Goal: Task Accomplishment & Management: Manage account settings

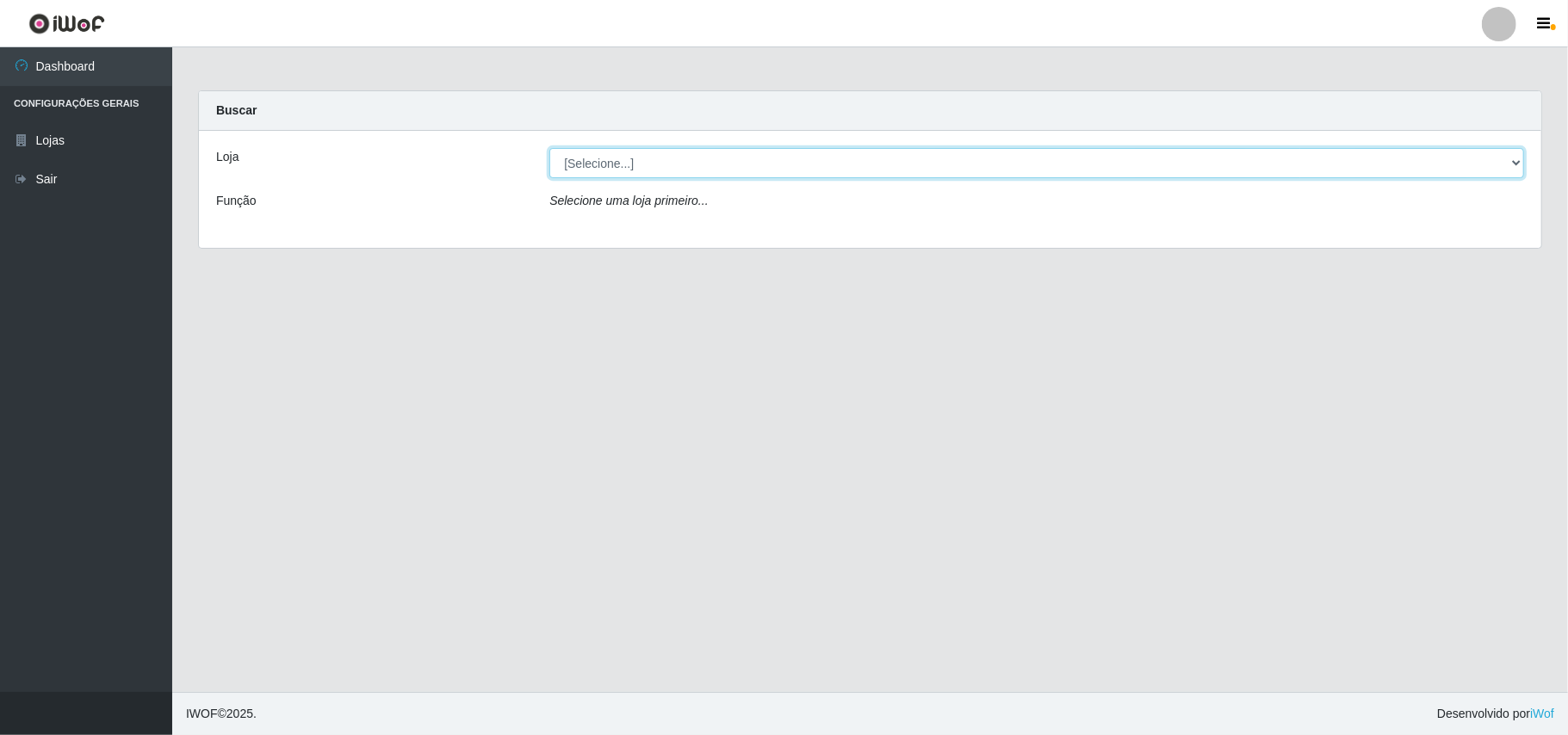
click at [1514, 156] on select "[Selecione...] Bemais Supermercados - B11 Manaíra" at bounding box center [1037, 163] width 975 height 30
select select "409"
click at [550, 148] on select "[Selecione...] Bemais Supermercados - B11 Manaíra" at bounding box center [1037, 163] width 975 height 30
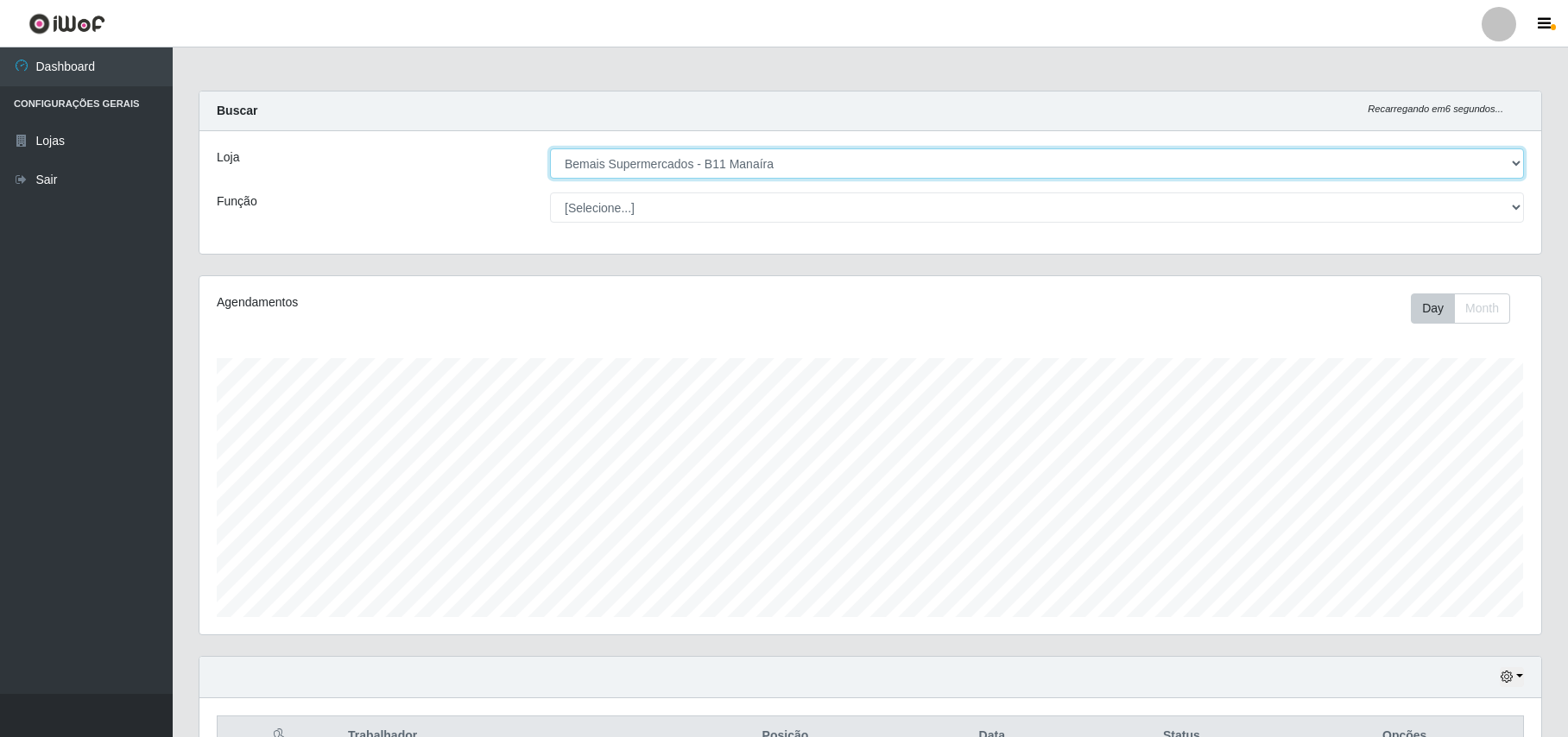
click at [1512, 167] on select "[Selecione...] Bemais Supermercados - B11 Manaíra" at bounding box center [1036, 164] width 973 height 30
click at [550, 148] on select "[Selecione...] Bemais Supermercados - B11 Manaíra" at bounding box center [1036, 164] width 973 height 30
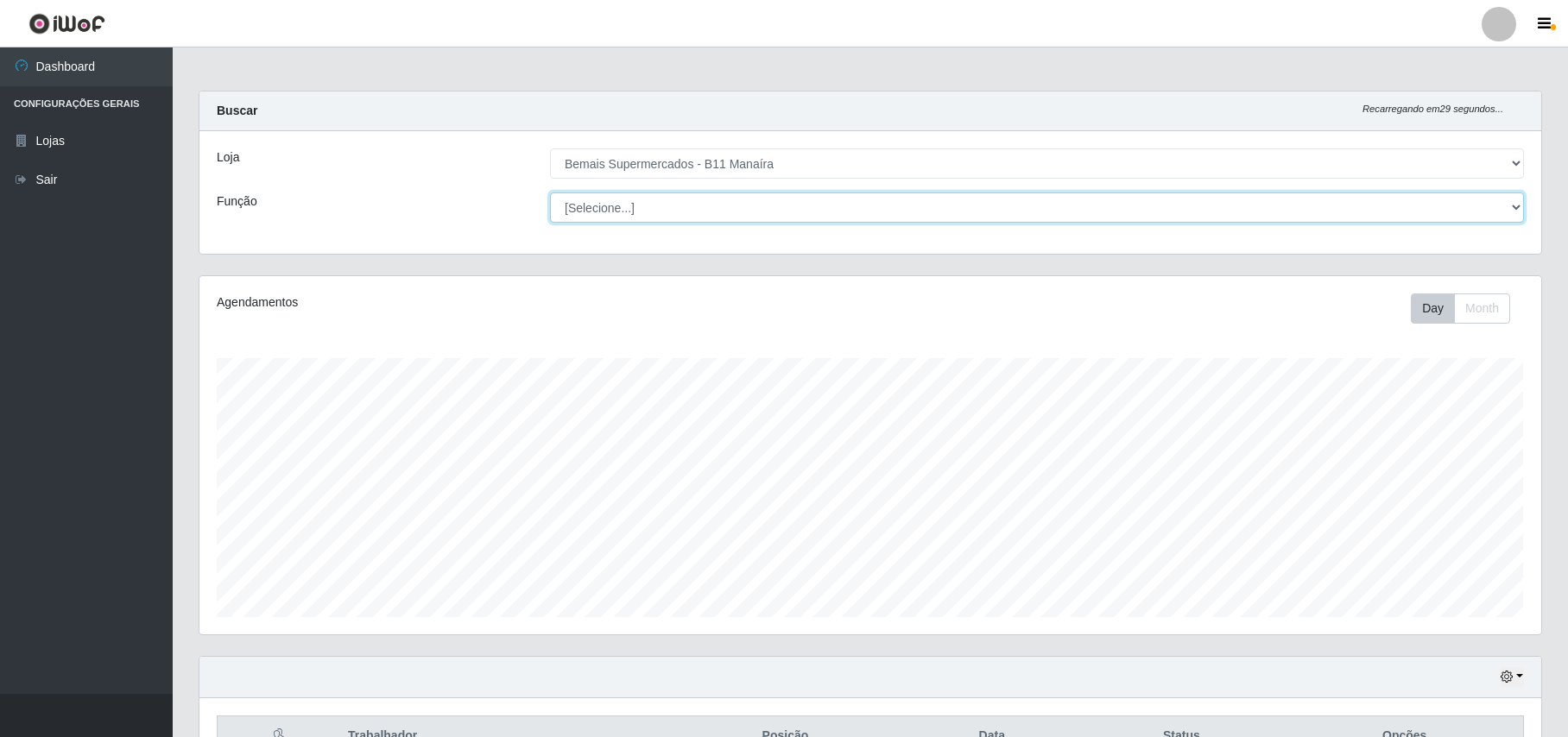
click at [1517, 201] on select "[Selecione...] ASG ASG + ASG ++ Auxiliar de Estacionamento Auxiliar de Estacion…" at bounding box center [1036, 208] width 973 height 30
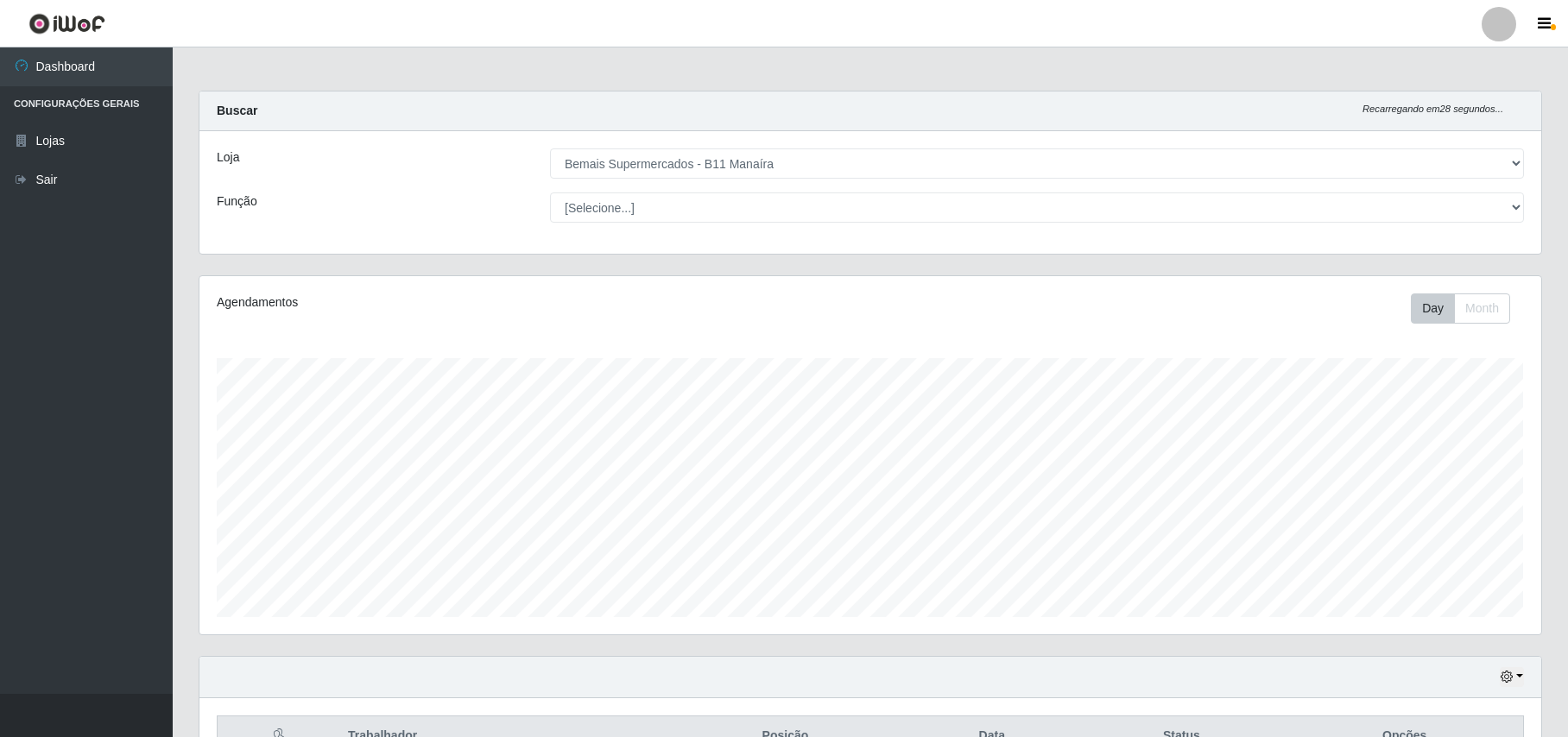
click at [1060, 43] on header "Perfil Alterar Senha Sair" at bounding box center [784, 23] width 1568 height 47
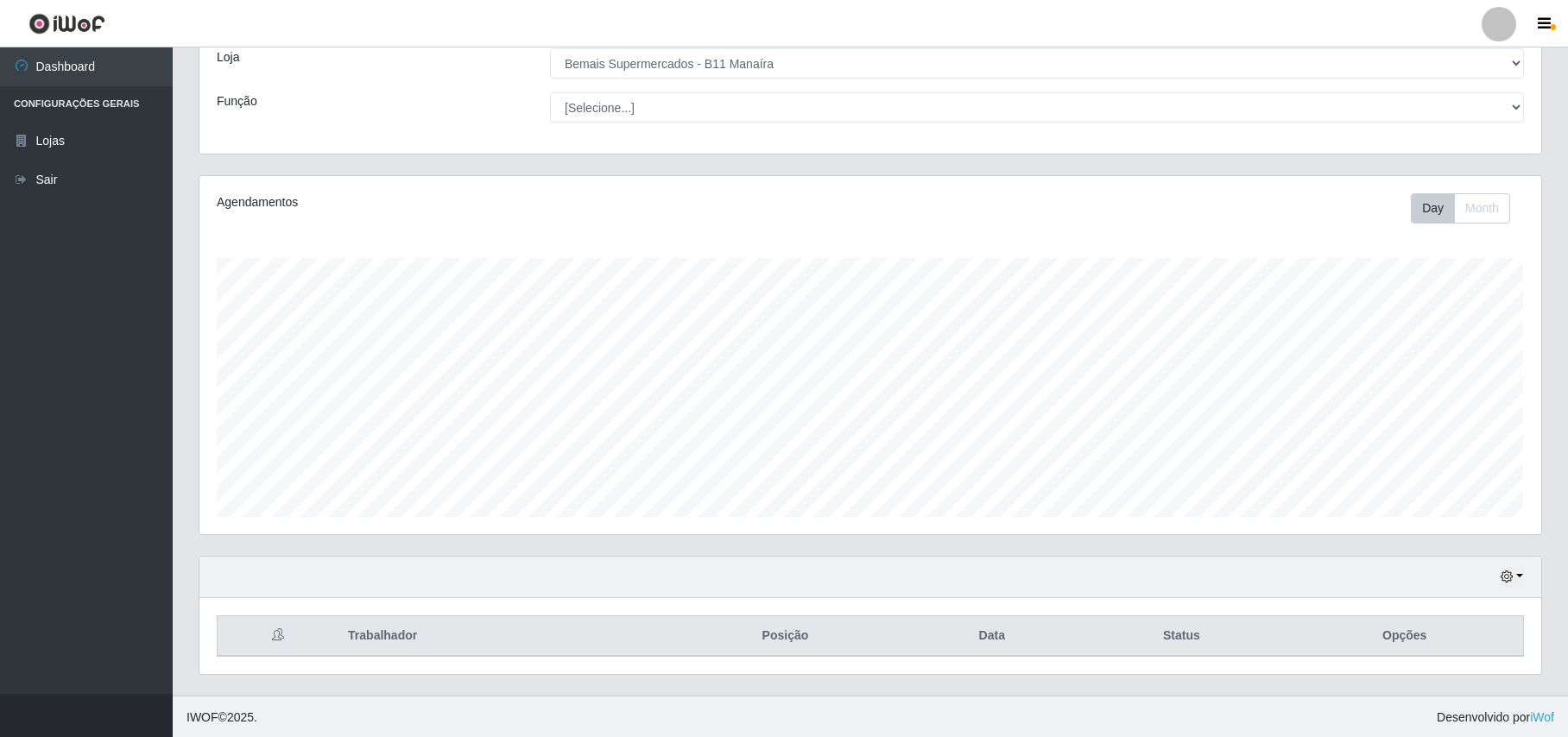
scroll to position [105, 0]
click at [1503, 574] on icon "button" at bounding box center [1507, 575] width 12 height 12
click at [1428, 443] on button "1 dia" at bounding box center [1455, 437] width 136 height 36
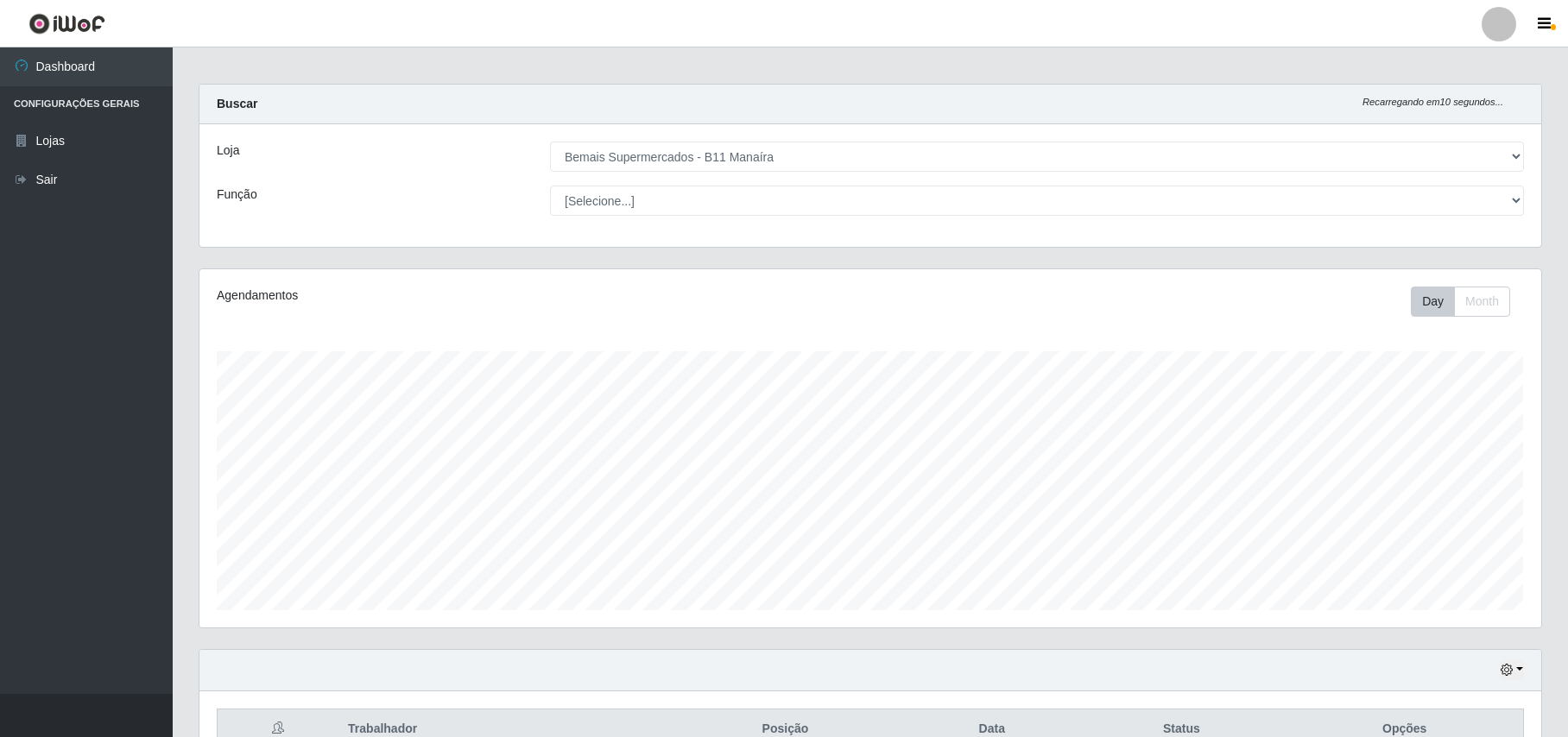
scroll to position [105, 0]
